Goal: Contribute content

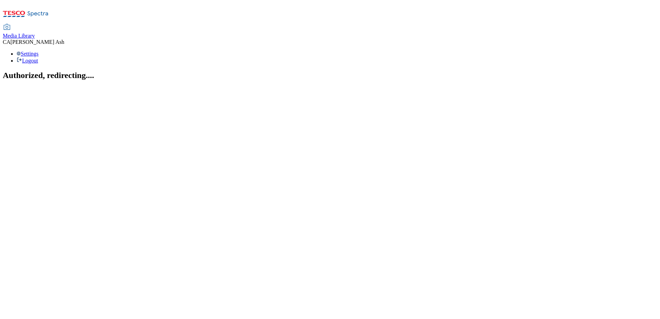
click at [35, 33] on span "Media Library" at bounding box center [19, 36] width 32 height 6
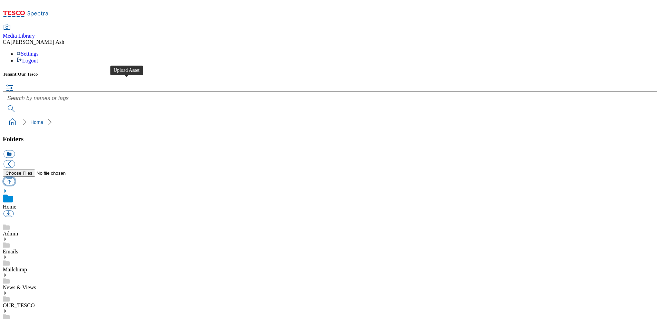
click at [15, 177] on button "button" at bounding box center [8, 181] width 11 height 8
click at [64, 273] on div "News & Views" at bounding box center [330, 282] width 654 height 18
click at [15, 177] on button "button" at bounding box center [8, 181] width 11 height 8
type input "C:\fakepath\Terms Conditions Paperchase.pdf"
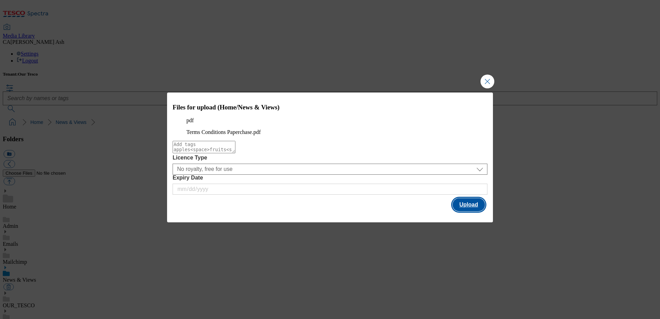
click at [474, 211] on button "Upload" at bounding box center [468, 204] width 32 height 13
